Goal: Task Accomplishment & Management: Use online tool/utility

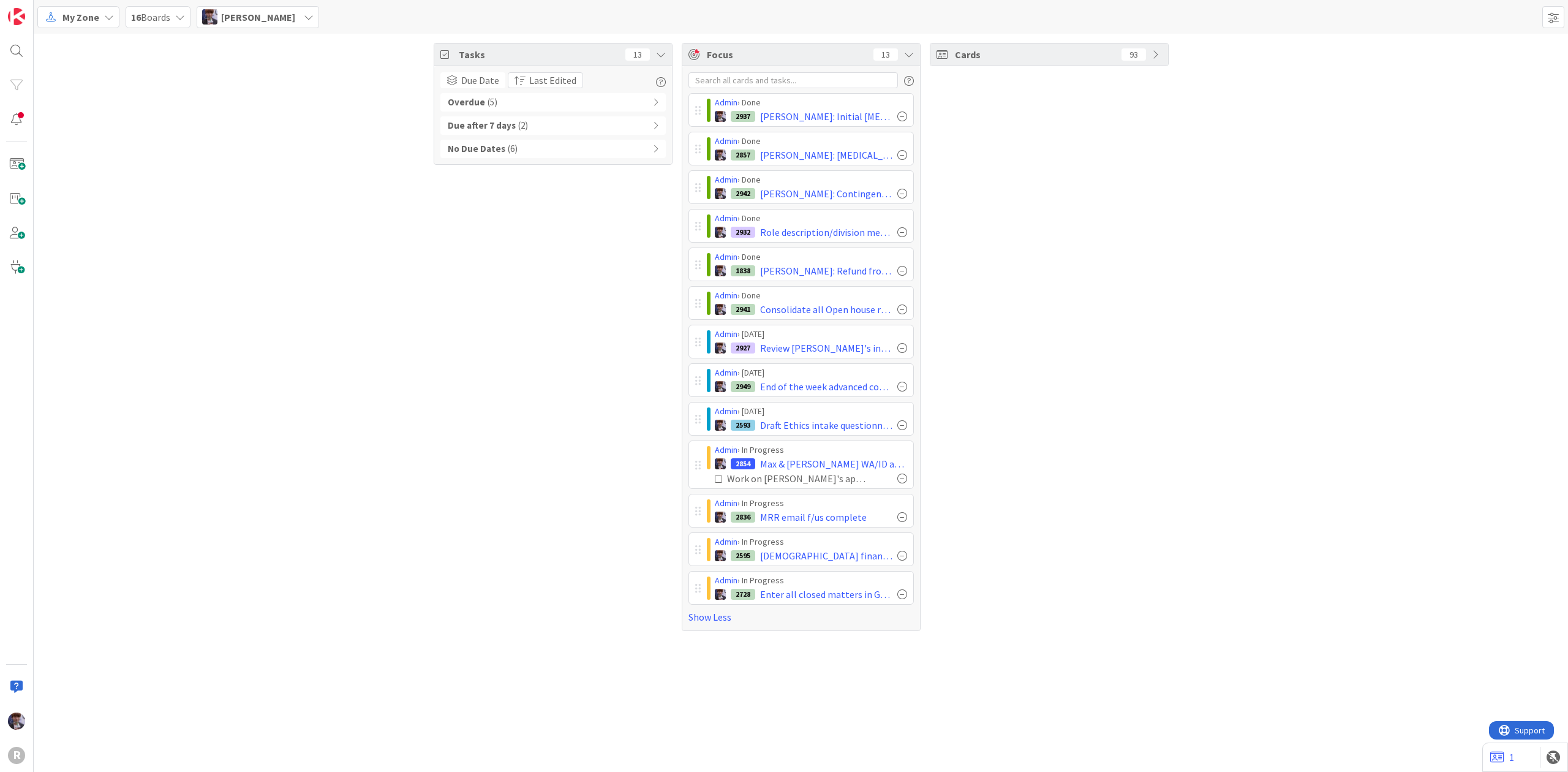
click at [91, 23] on span "My Zone" at bounding box center [81, 17] width 37 height 15
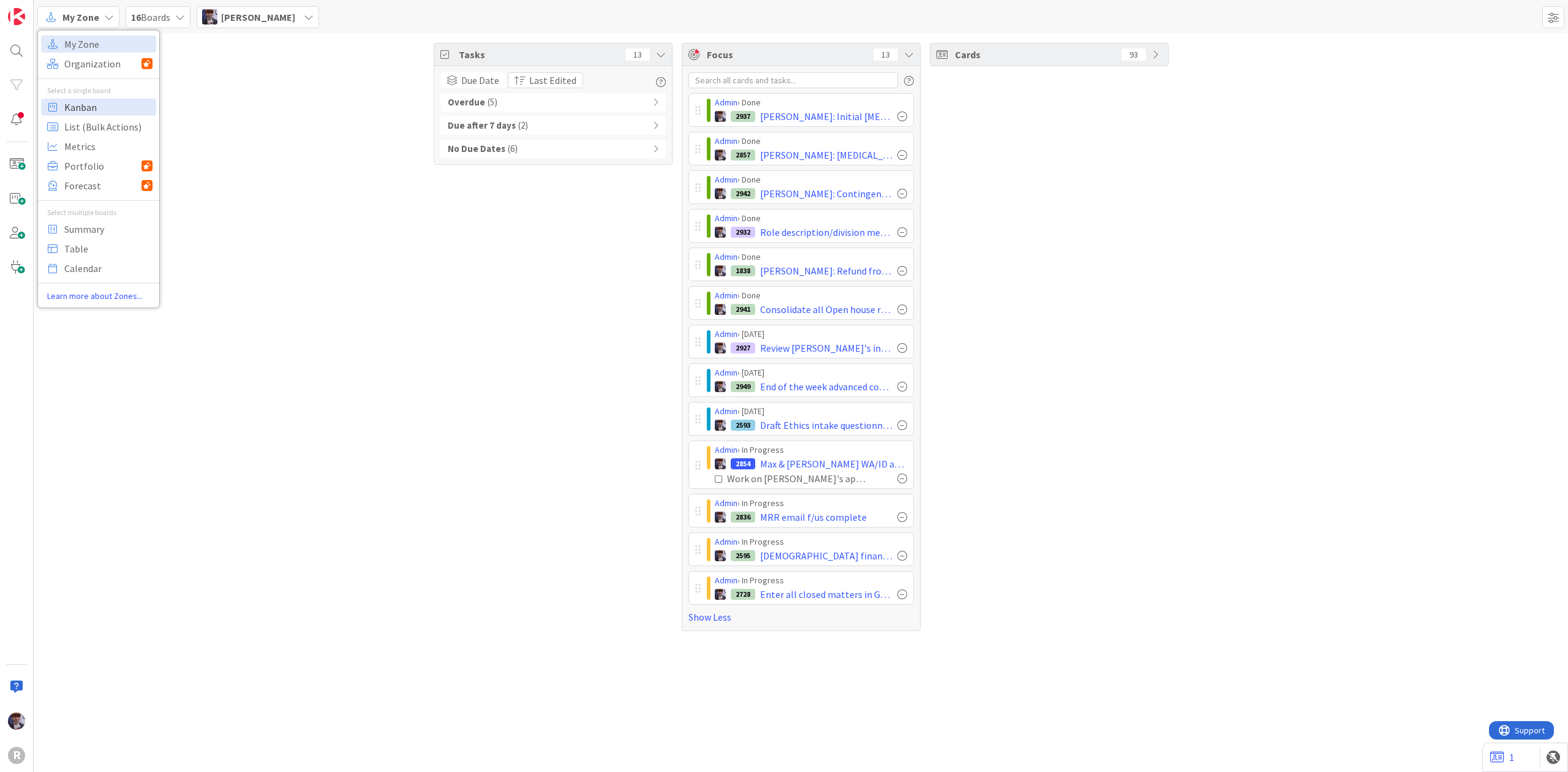
click at [106, 106] on span "Kanban" at bounding box center [109, 107] width 88 height 19
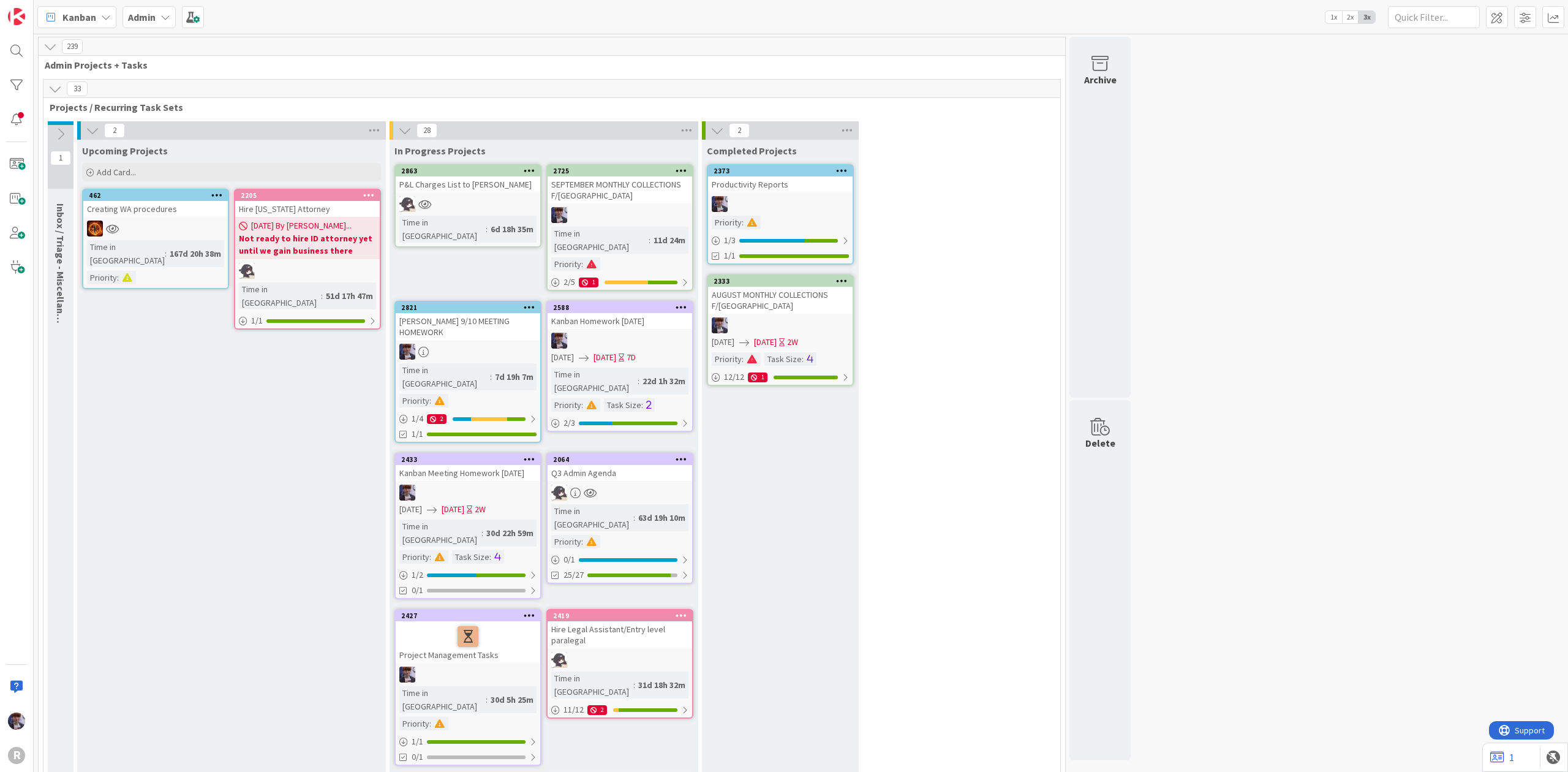
click at [150, 25] on div "Admin" at bounding box center [149, 17] width 53 height 22
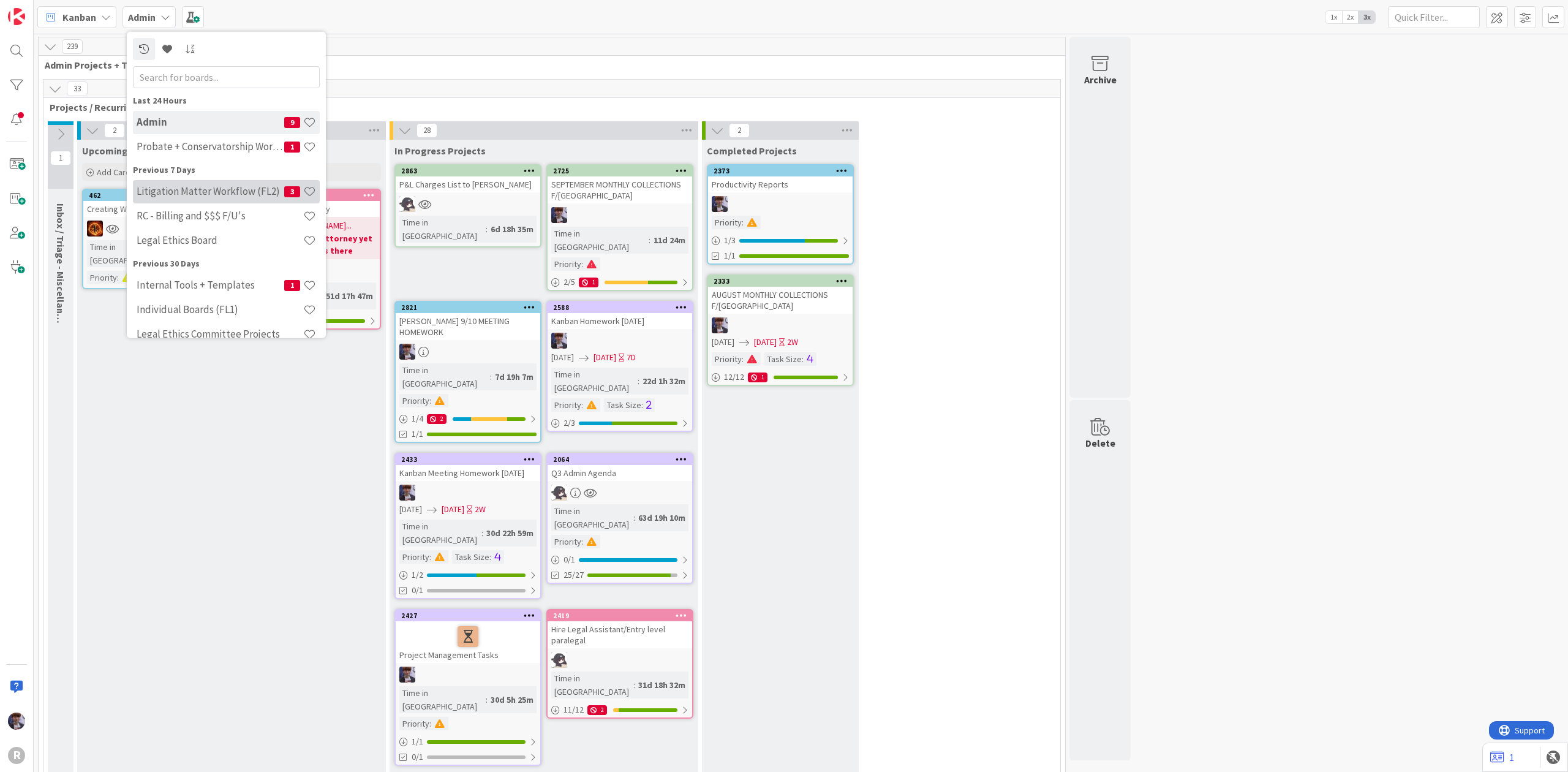
click at [173, 197] on div "Litigation Matter Workflow (FL2) 3" at bounding box center [226, 191] width 187 height 23
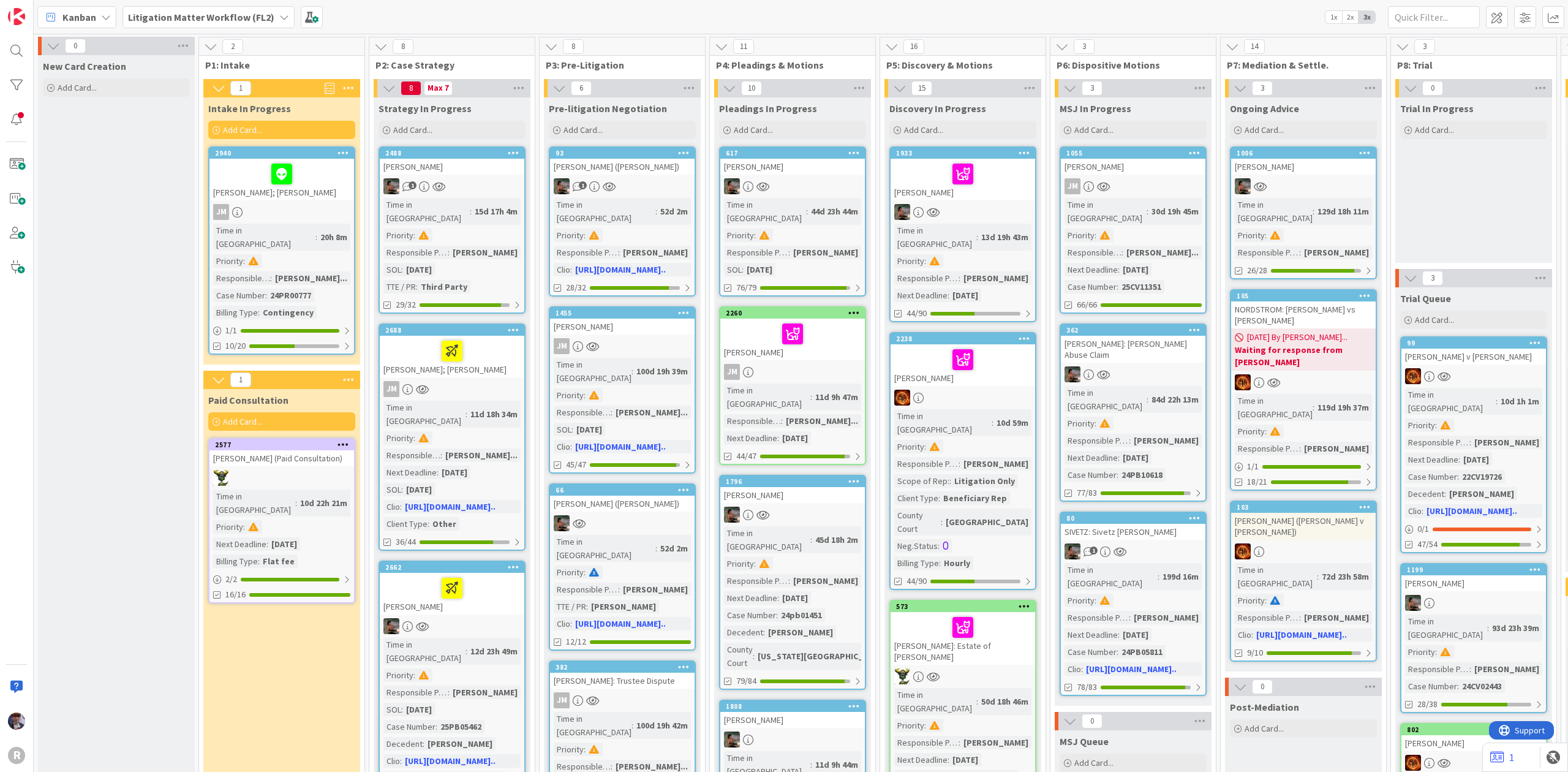
click at [819, 324] on div at bounding box center [792, 334] width 137 height 25
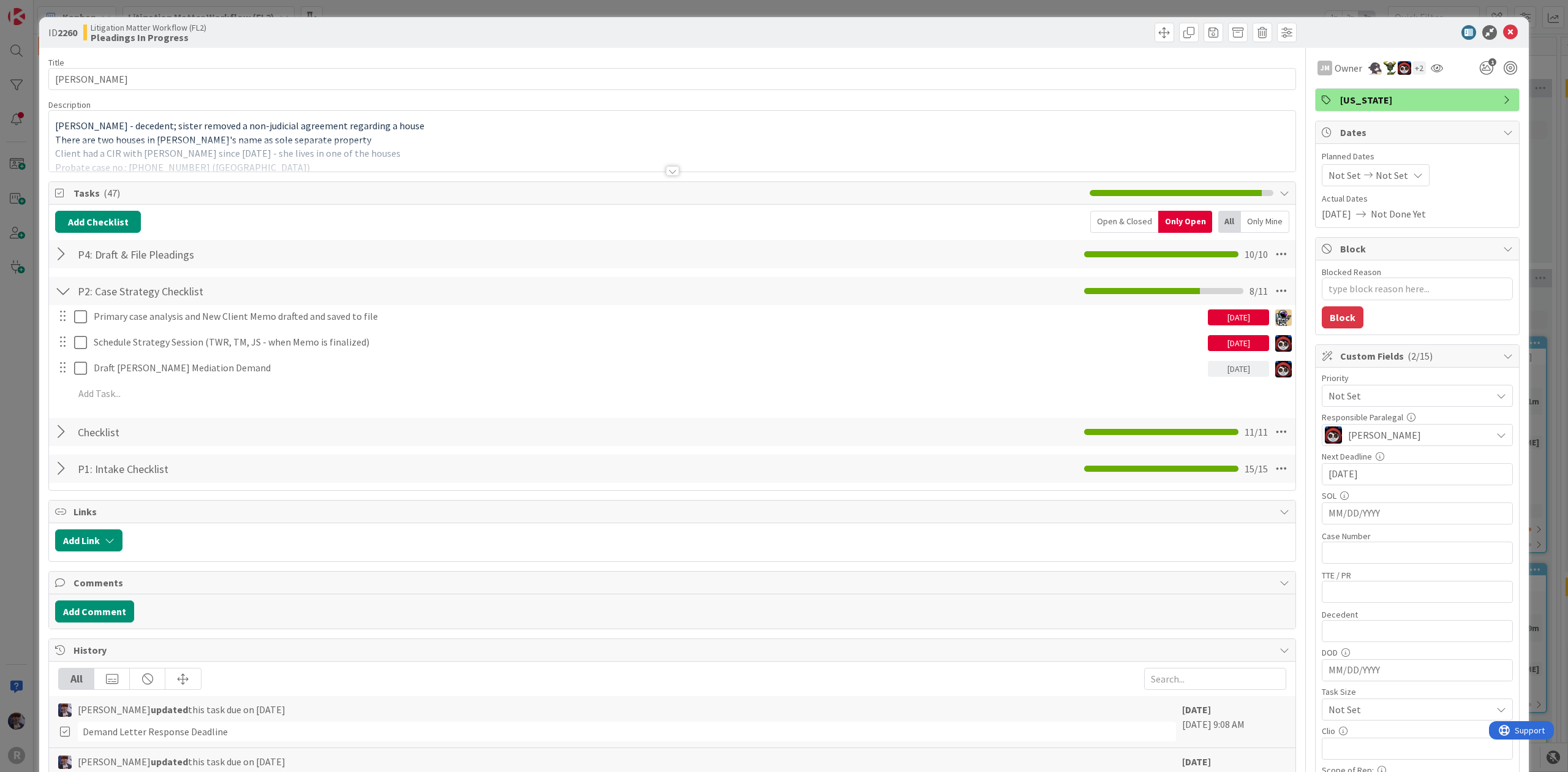
type textarea "x"
click at [33, 441] on div "ID 2260 Litigation Matter Workflow (FL2) Pleadings In Progress Title 15 / 128 […" at bounding box center [784, 386] width 1568 height 772
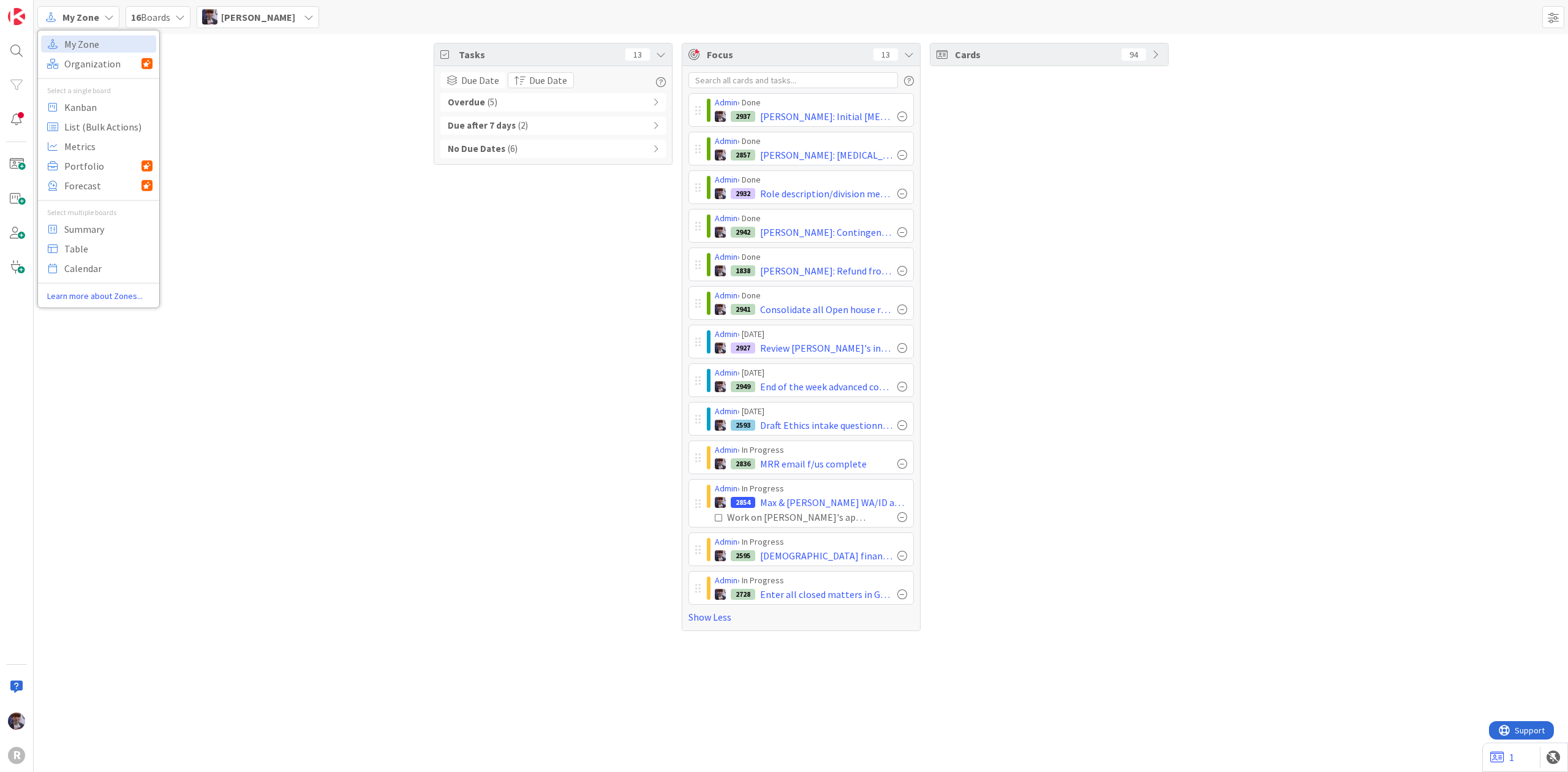
drag, startPoint x: 425, startPoint y: 434, endPoint x: 413, endPoint y: 387, distance: 48.5
click at [424, 423] on div "Tasks 13 Due Date Due Date Overdue ( 5 ) Due after 7 days ( 2 ) No Due Dates ( …" at bounding box center [800, 337] width 1534 height 607
